Goal: Browse casually: Explore the website without a specific task or goal

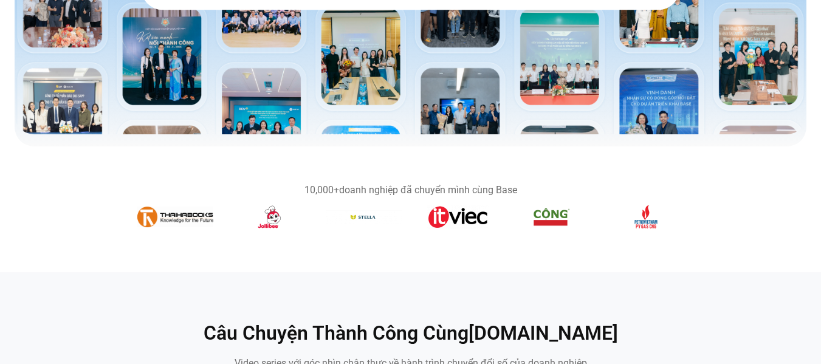
scroll to position [362, 0]
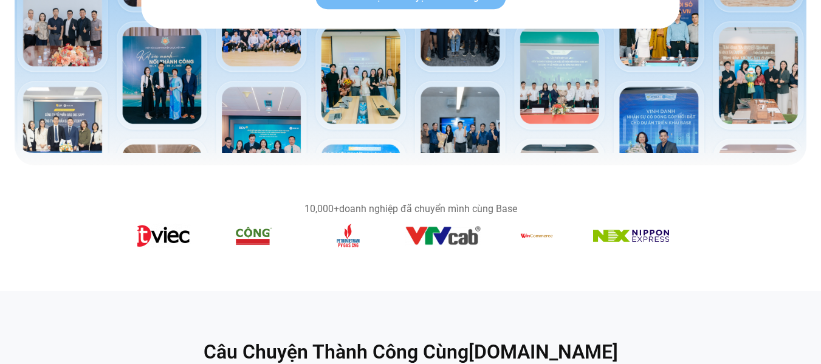
click at [310, 250] on figure "7 / 14" at bounding box center [348, 238] width 76 height 29
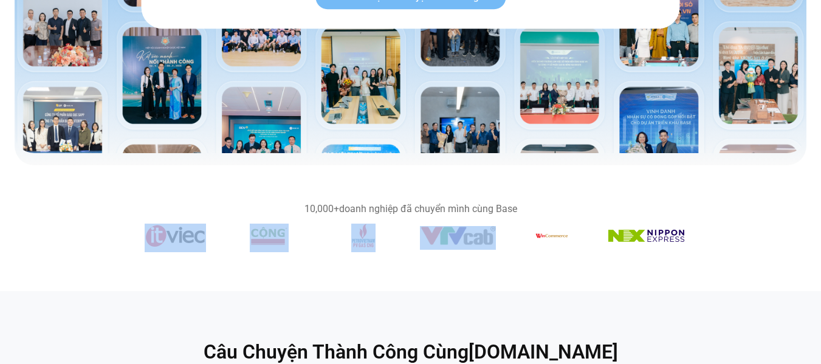
drag, startPoint x: 456, startPoint y: 240, endPoint x: 358, endPoint y: 237, distance: 97.3
click at [397, 239] on div "Băng chuyền hình ảnh" at bounding box center [410, 238] width 547 height 29
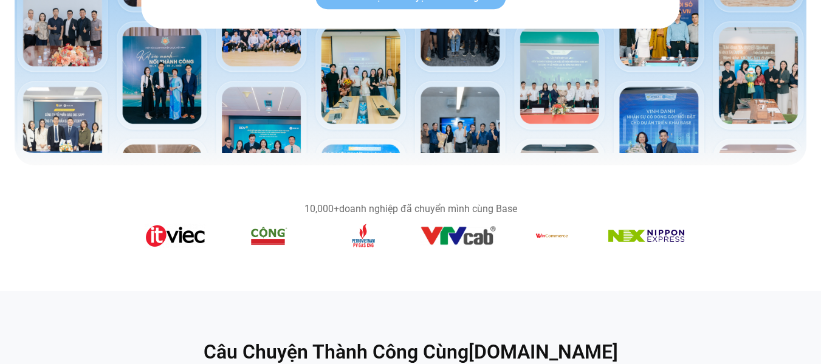
drag, startPoint x: 569, startPoint y: 242, endPoint x: 320, endPoint y: 245, distance: 248.5
click at [320, 245] on div "Băng chuyền hình ảnh" at bounding box center [410, 238] width 547 height 29
drag, startPoint x: 591, startPoint y: 265, endPoint x: 475, endPoint y: 259, distance: 115.6
click at [474, 261] on section "10,000+ doanh nghiệp đã chuyển mình cùng Base" at bounding box center [410, 228] width 821 height 77
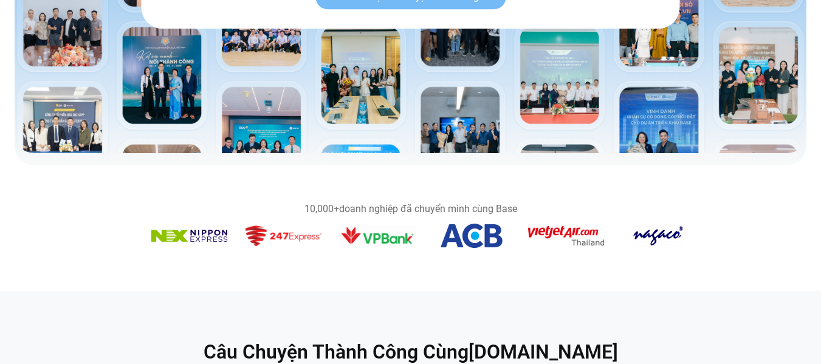
click at [168, 245] on figure "10 / 14" at bounding box center [189, 238] width 76 height 17
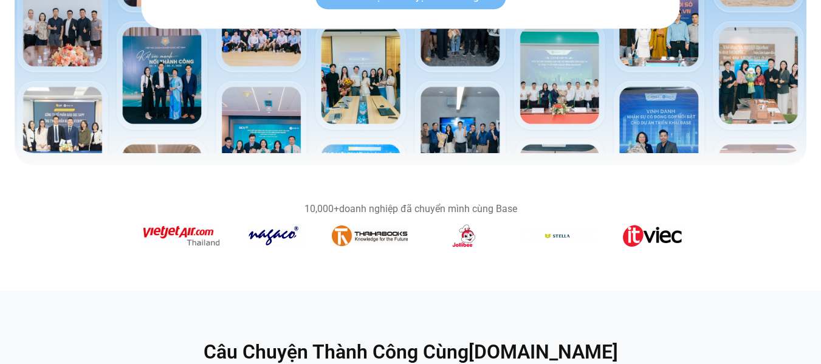
click at [238, 248] on figure "1 / 14" at bounding box center [276, 238] width 76 height 29
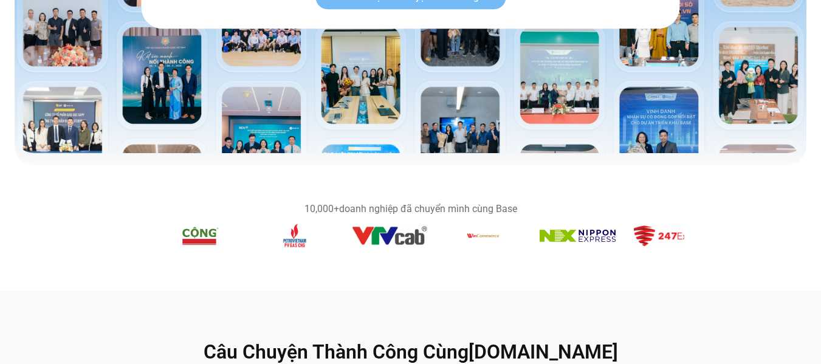
click at [123, 252] on section "10,000+ doanh nghiệp đã chuyển mình cùng Base" at bounding box center [410, 228] width 821 height 77
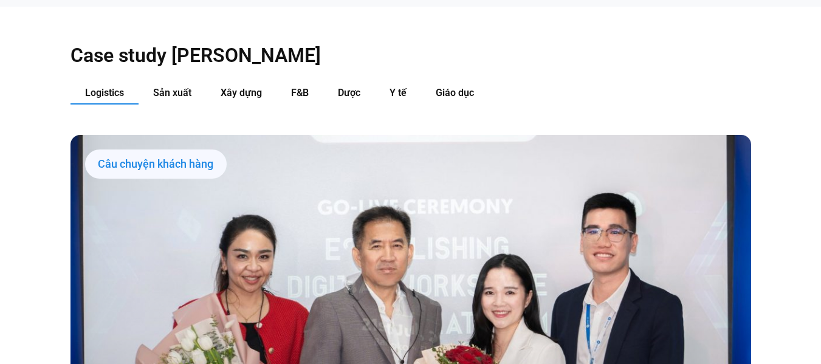
scroll to position [1215, 0]
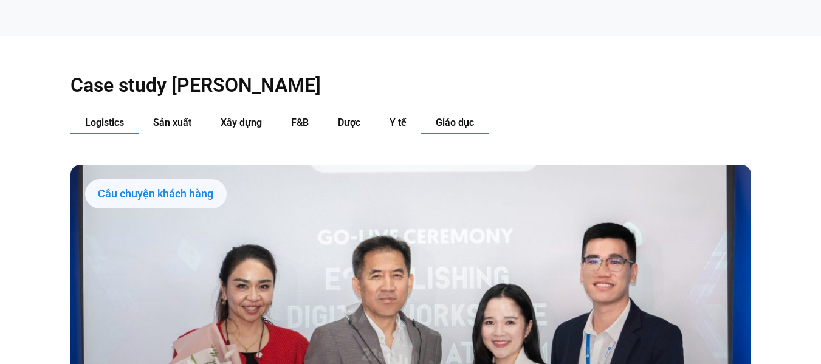
click at [451, 117] on span "Giáo dục" at bounding box center [455, 123] width 38 height 12
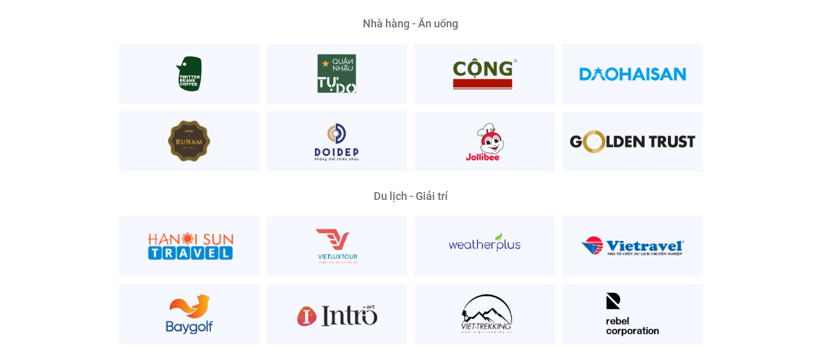
scroll to position [2855, 0]
